Goal: Check status

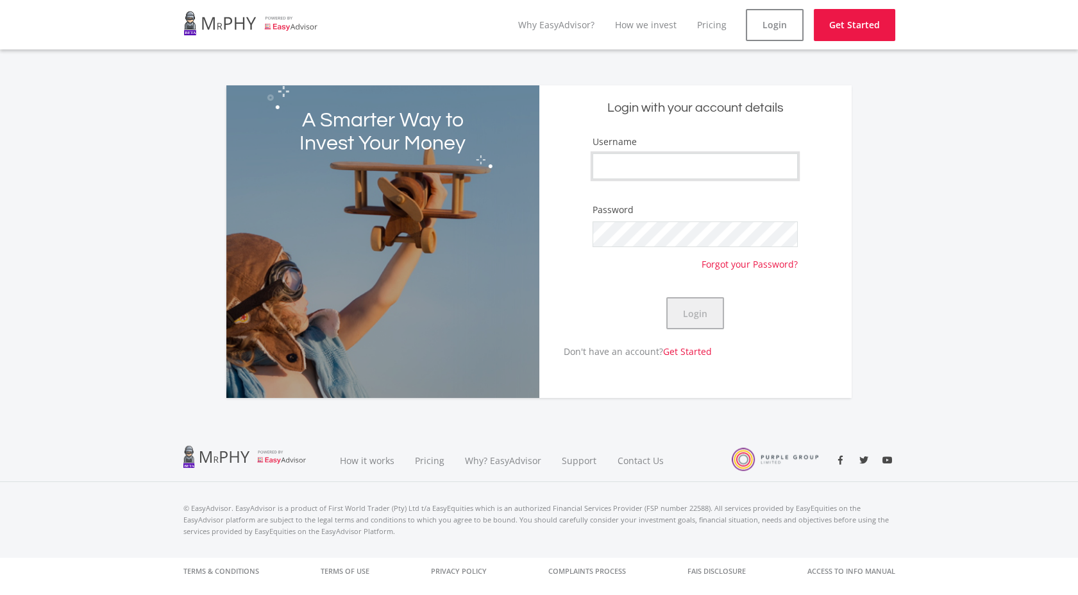
type input "CebisileBosman"
click at [686, 303] on button "Login" at bounding box center [696, 313] width 58 height 32
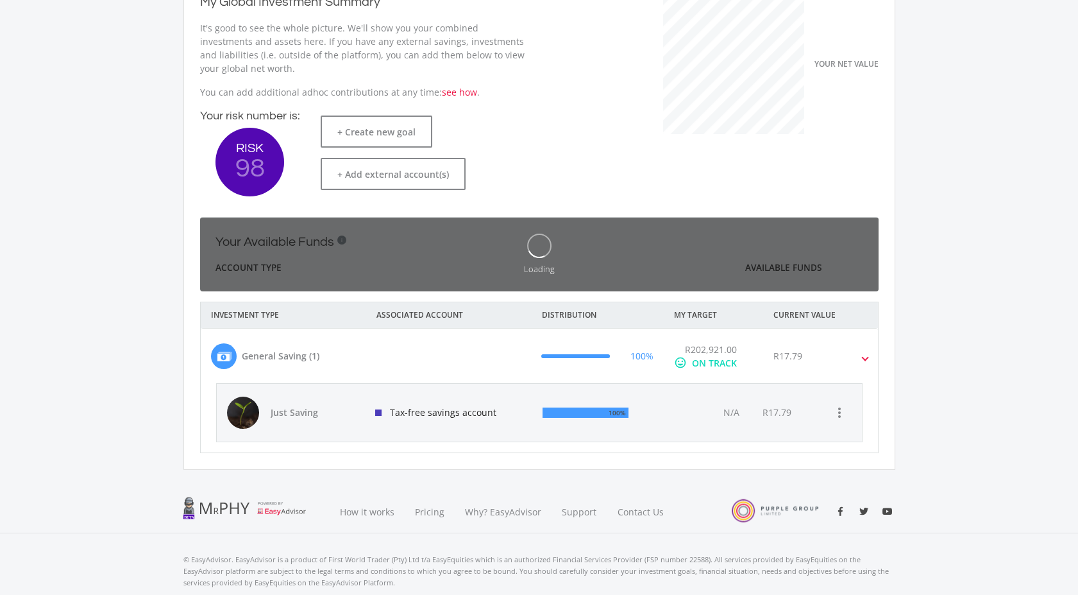
scroll to position [185, 0]
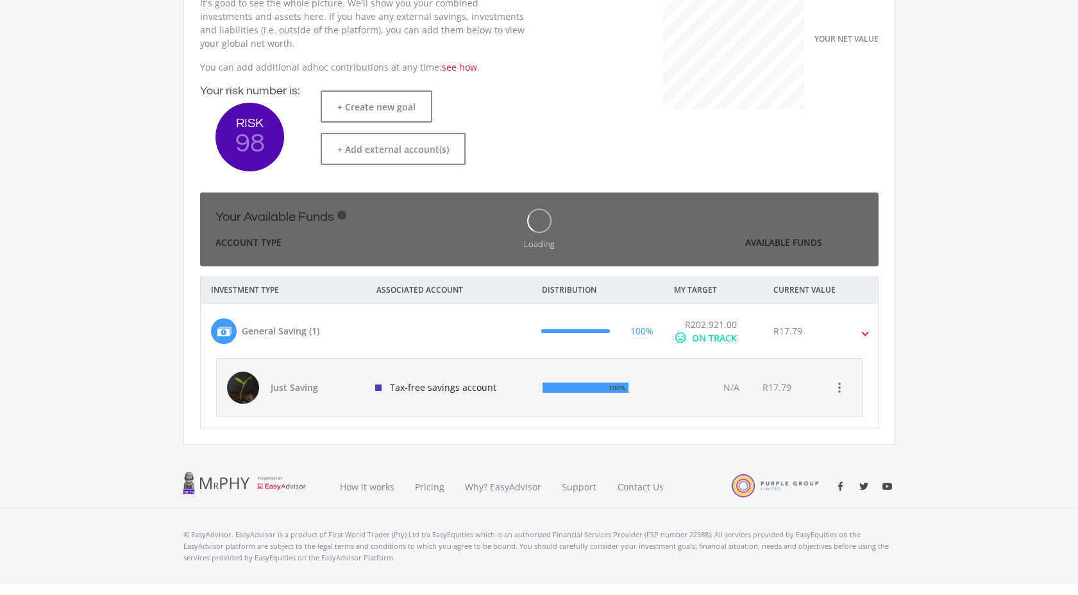
click at [418, 344] on div at bounding box center [465, 331] width 132 height 27
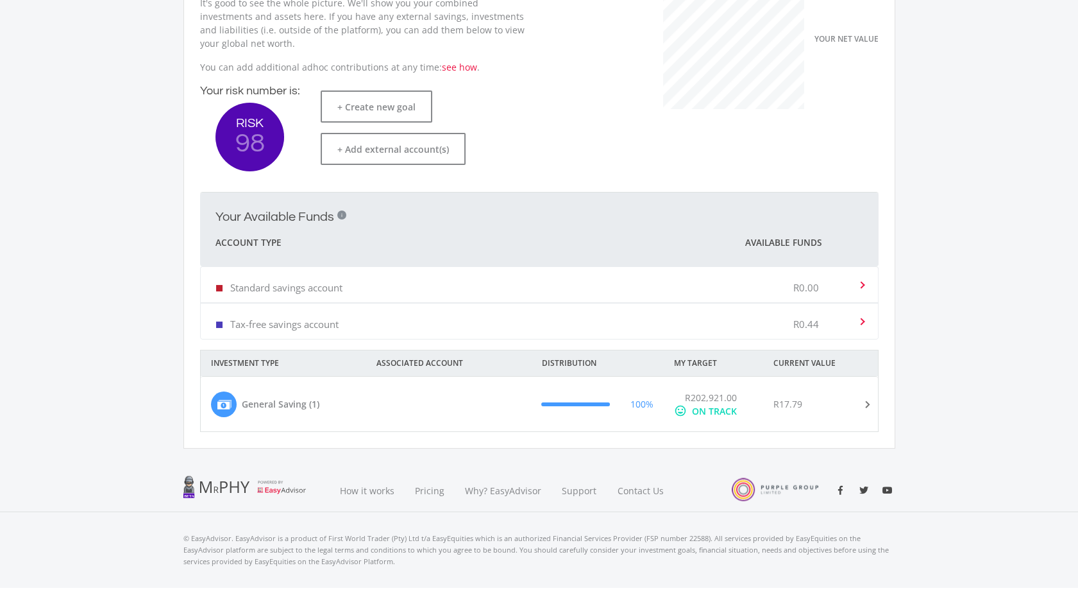
click at [388, 398] on div "General Saving (1)" at bounding box center [300, 404] width 199 height 27
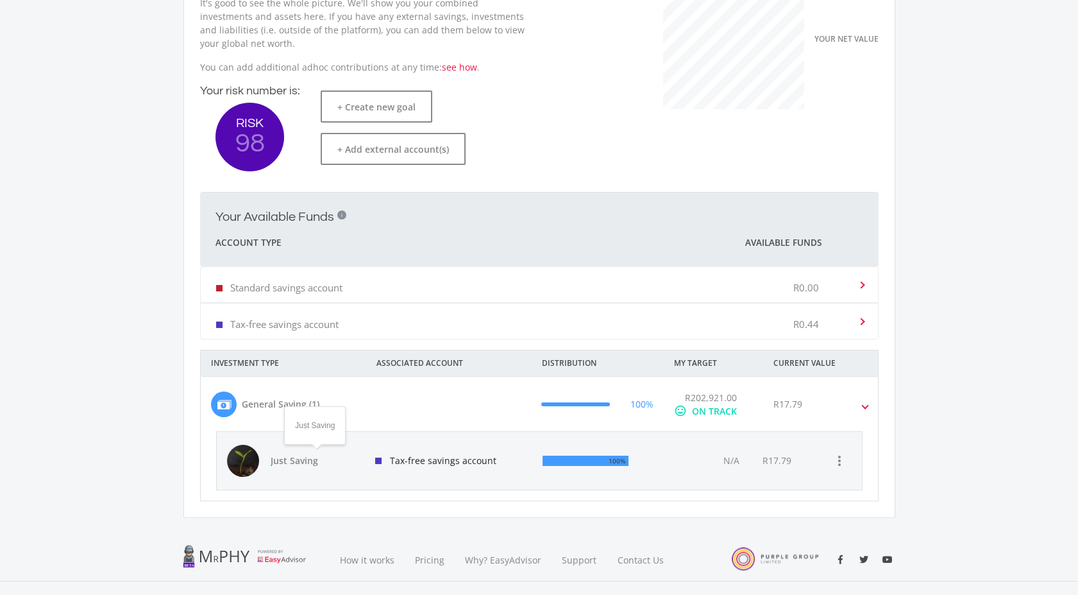
click at [300, 461] on span "Just Saving" at bounding box center [316, 460] width 90 height 13
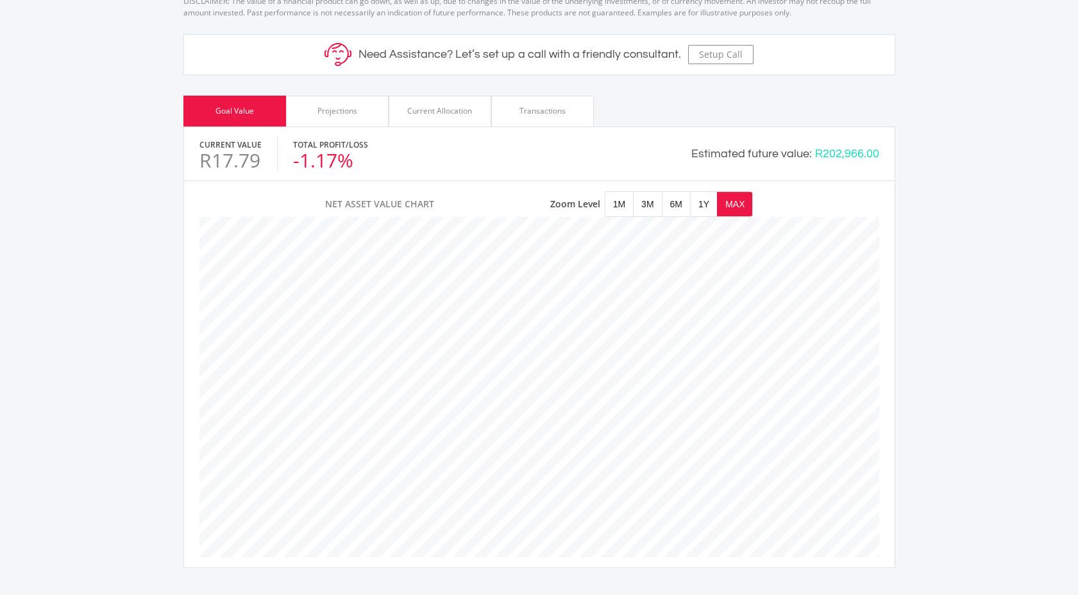
scroll to position [523, 0]
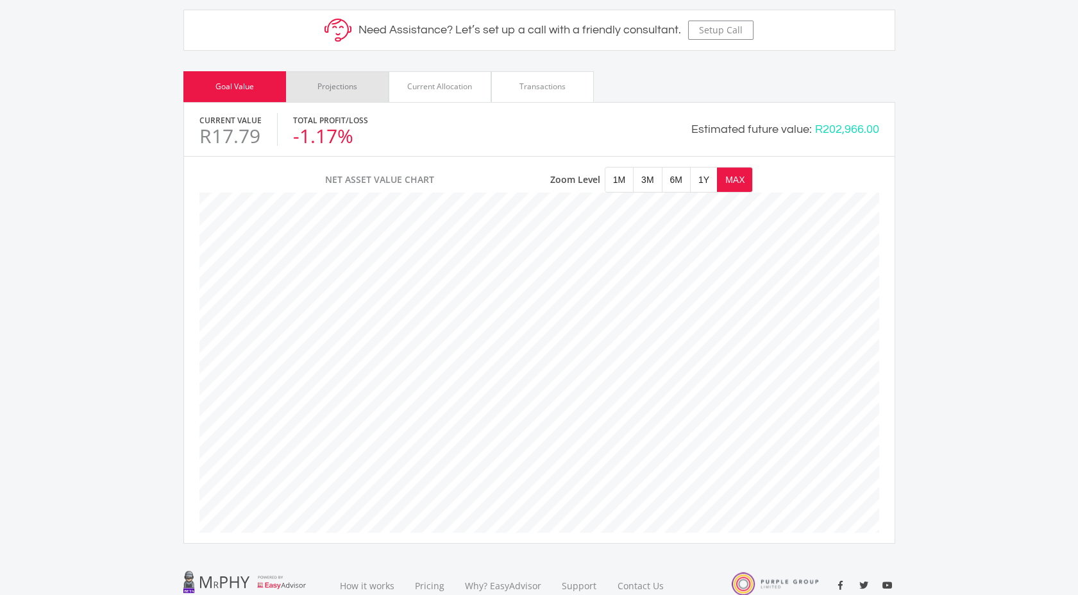
click at [347, 92] on div "Projections" at bounding box center [337, 86] width 103 height 31
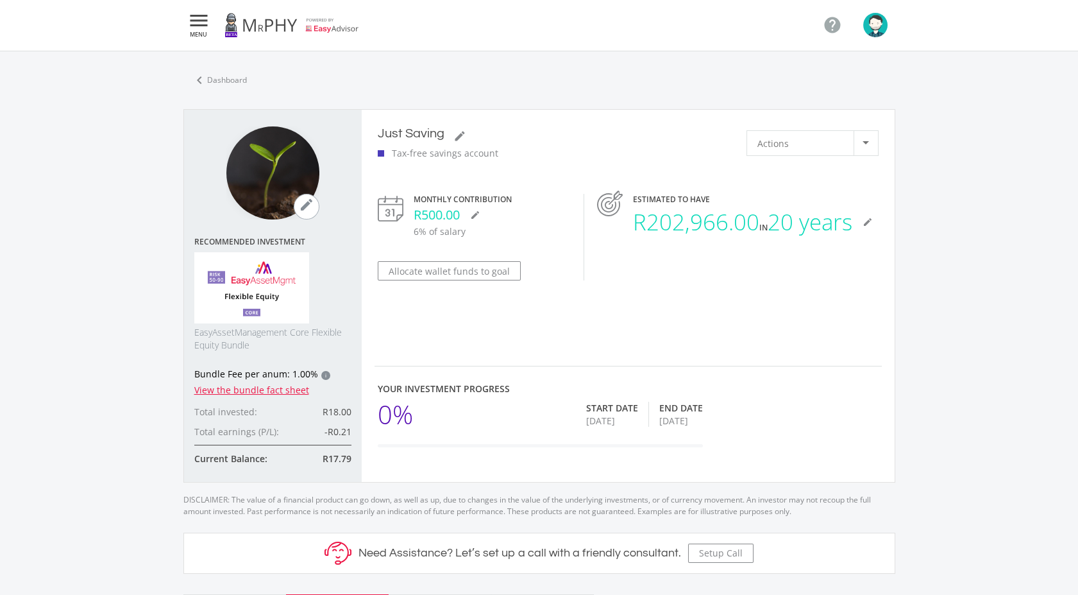
scroll to position [0, 0]
